Goal: Browse casually

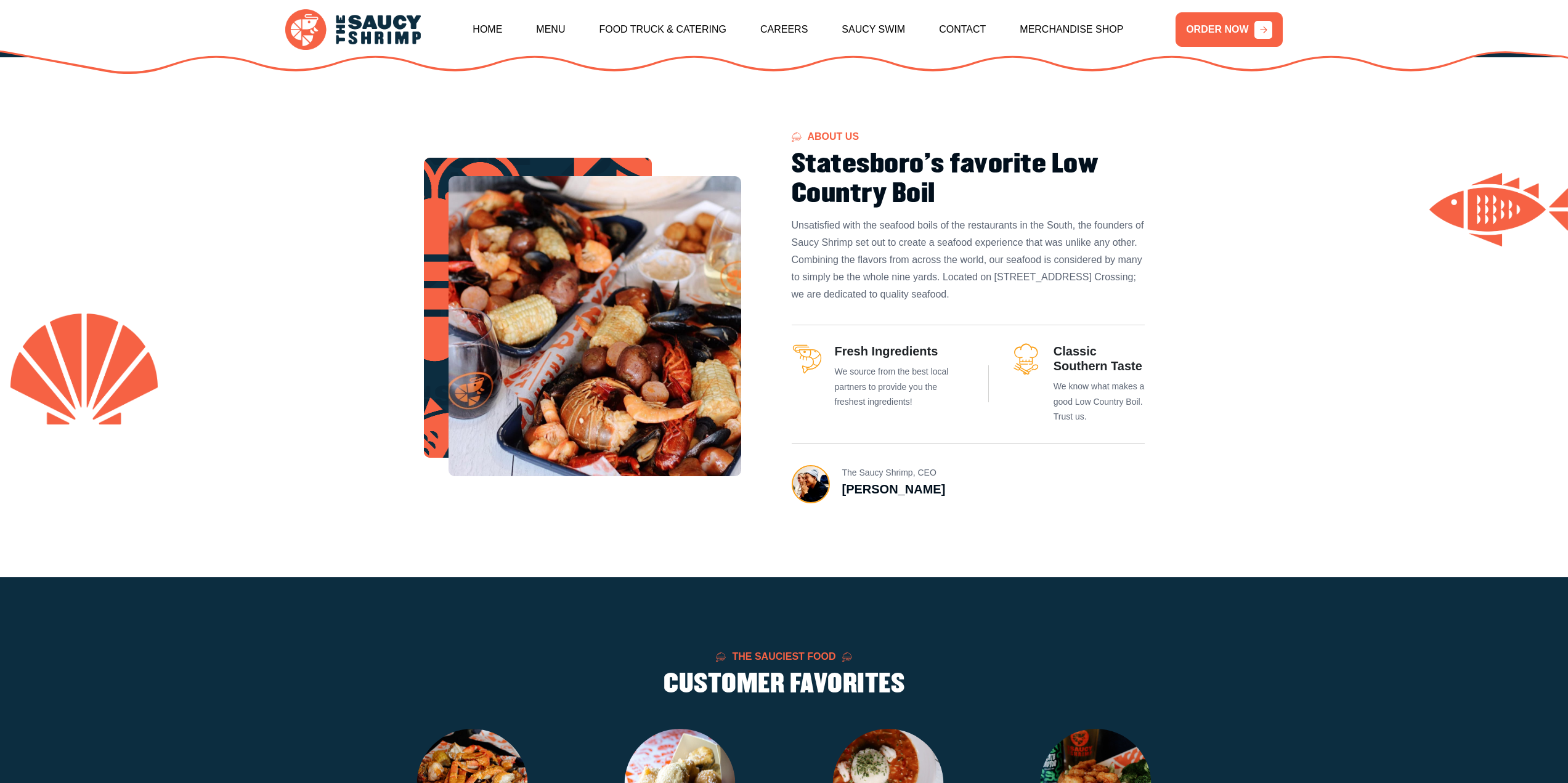
scroll to position [616, 0]
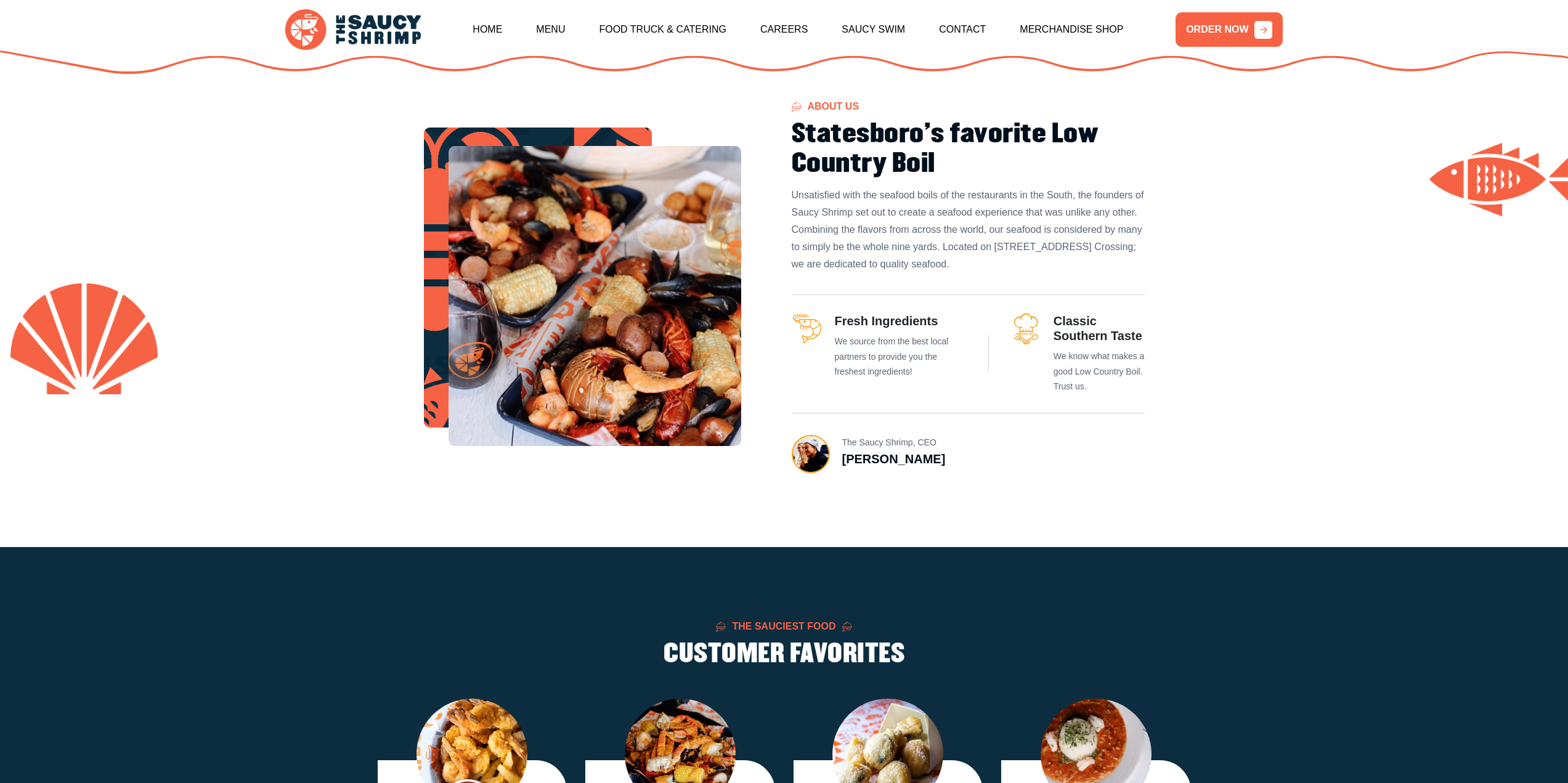
click at [869, 461] on h3 "[PERSON_NAME]" at bounding box center [894, 459] width 104 height 15
